Goal: Find contact information: Find contact information

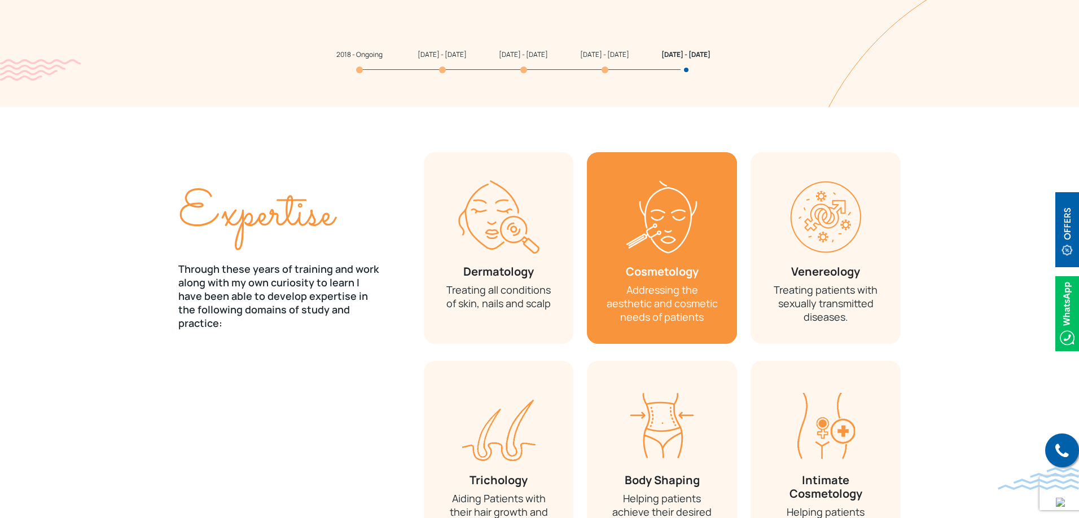
scroll to position [1297, 0]
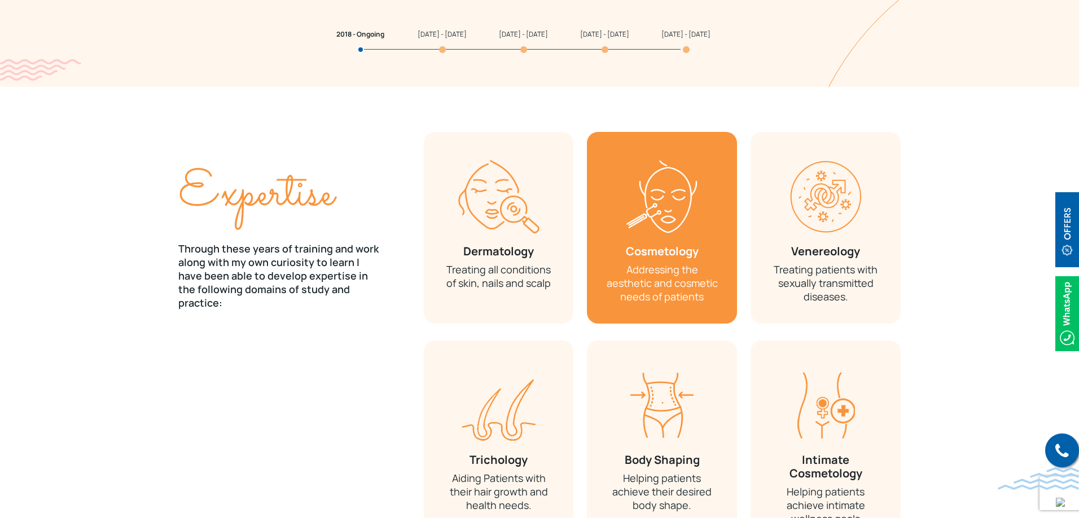
click at [683, 273] on p "Addressing the aesthetic and cosmetic needs of patients" at bounding box center [662, 283] width 116 height 41
click at [650, 247] on div "Cosmetology Addressing the aesthetic and cosmetic needs of patients" at bounding box center [662, 228] width 150 height 192
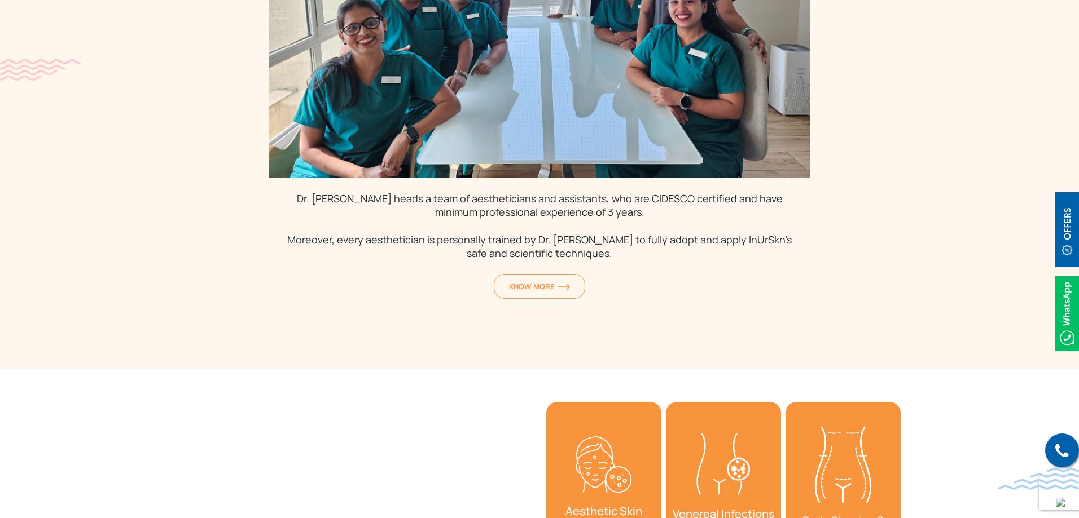
scroll to position [3441, 0]
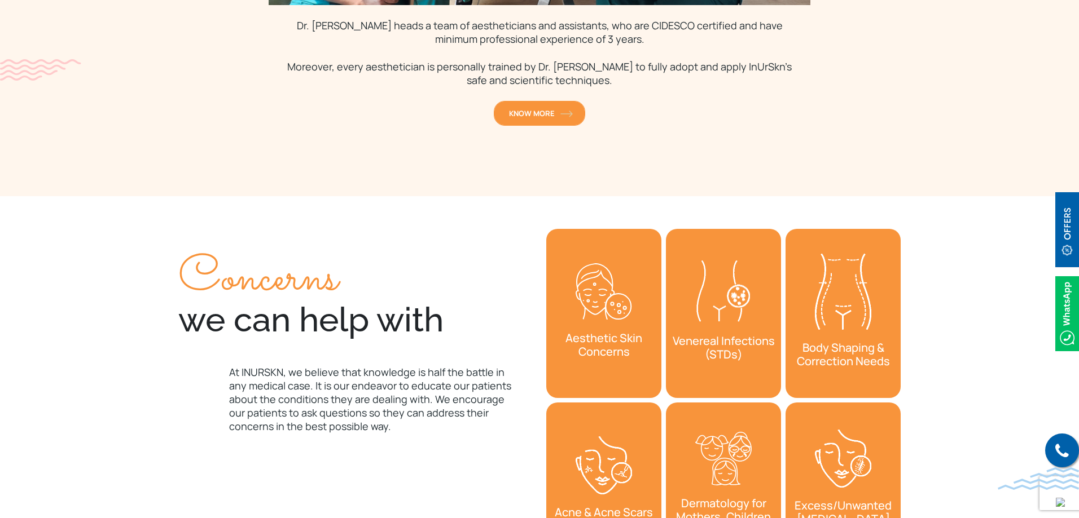
click at [543, 108] on span "KNOW MORE" at bounding box center [539, 113] width 61 height 10
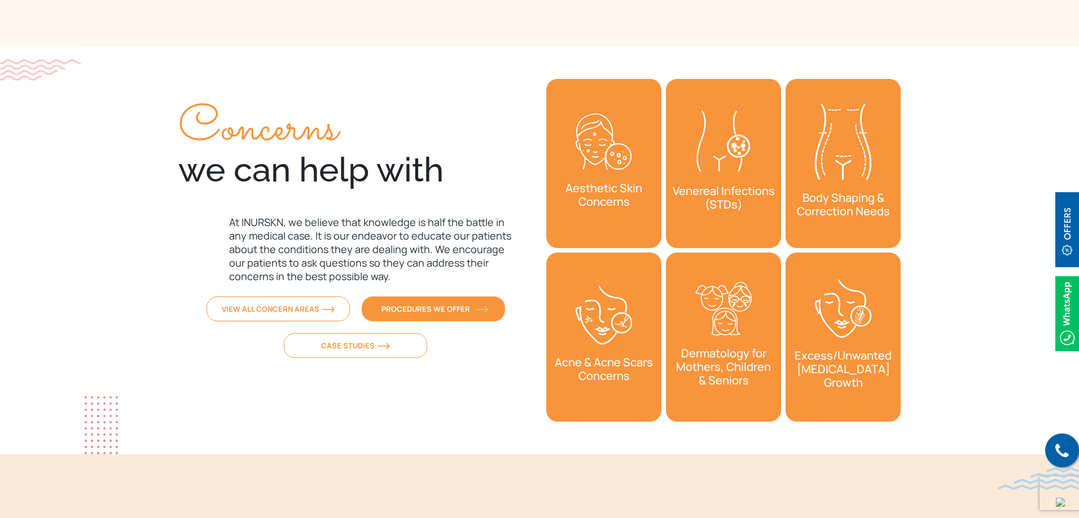
scroll to position [3610, 0]
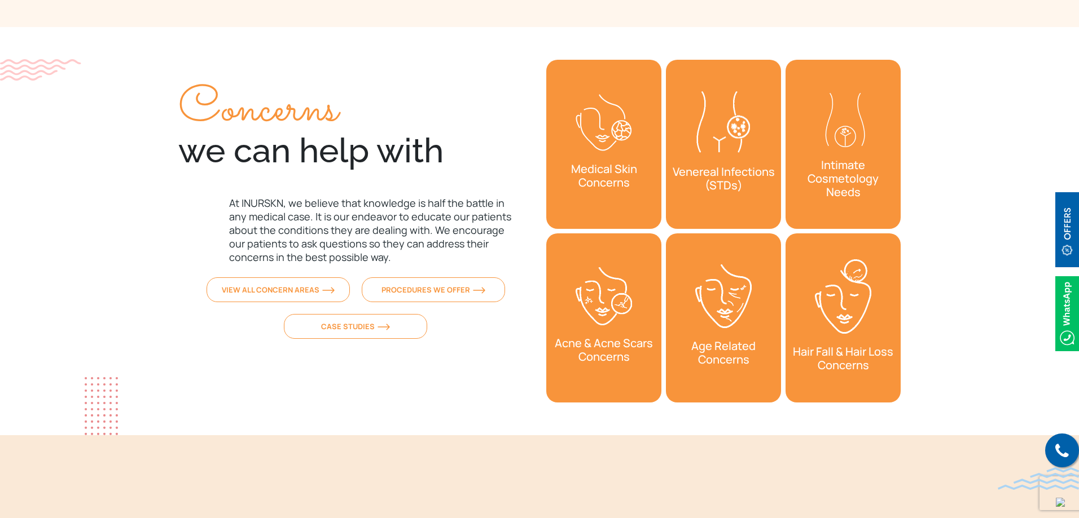
click at [691, 160] on h3 "Venereal Infections (STDs)" at bounding box center [723, 179] width 115 height 38
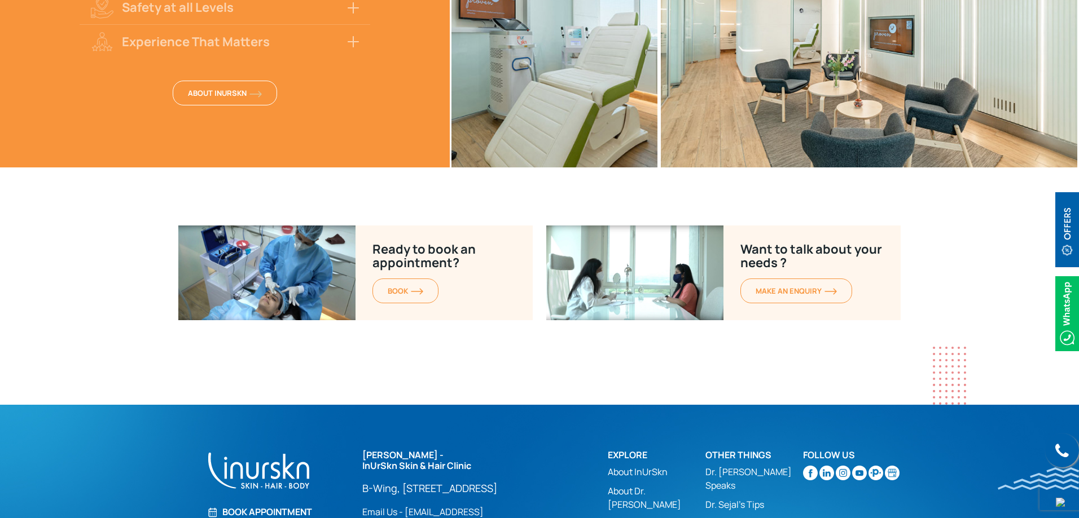
scroll to position [3478, 0]
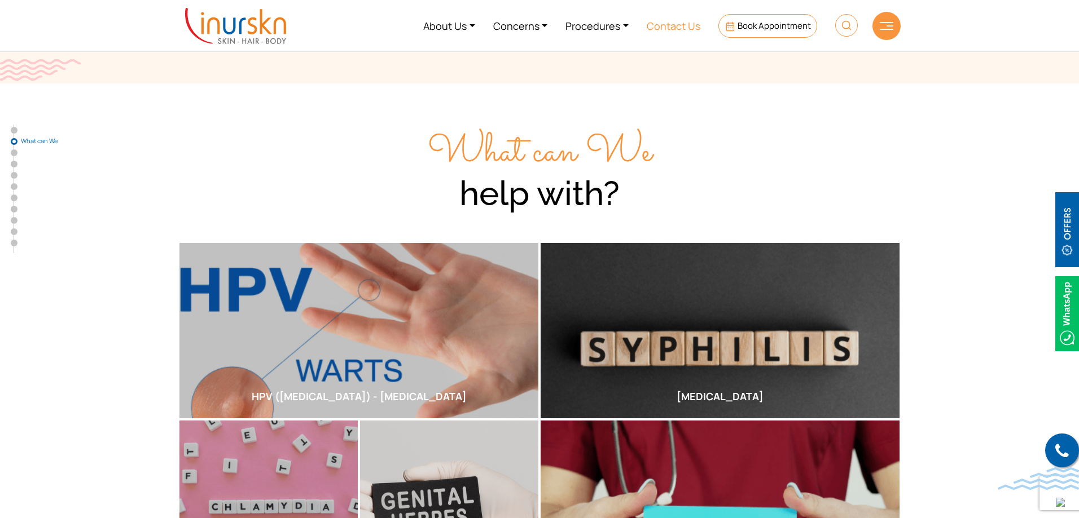
scroll to position [113, 0]
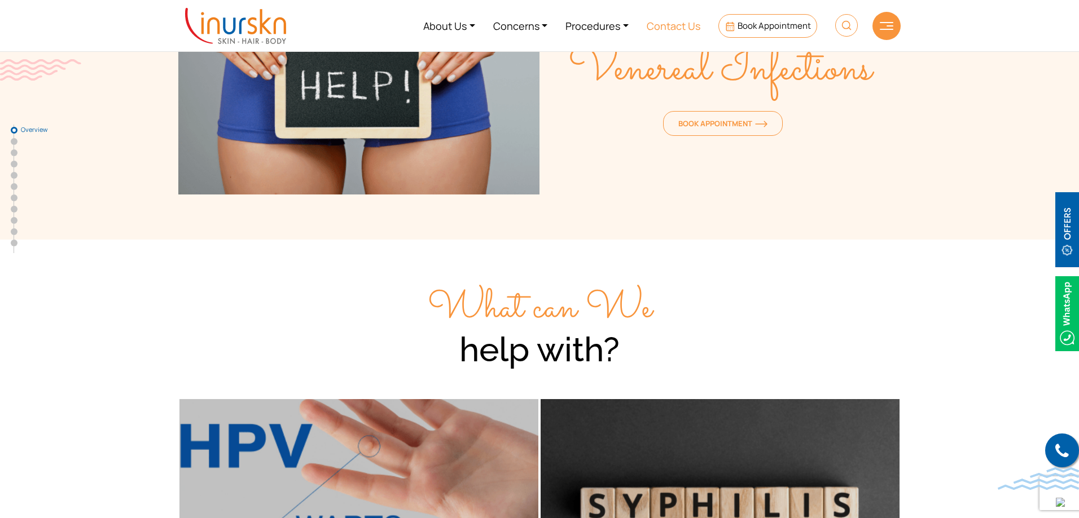
click at [670, 22] on link "Contact Us" at bounding box center [673, 26] width 72 height 42
